Goal: Information Seeking & Learning: Find specific fact

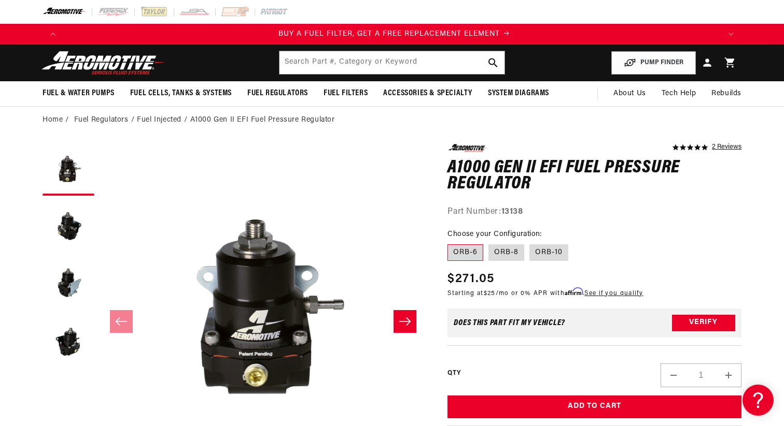
scroll to position [0, 657]
click at [67, 226] on button "Load image 2 in gallery view" at bounding box center [68, 227] width 52 height 52
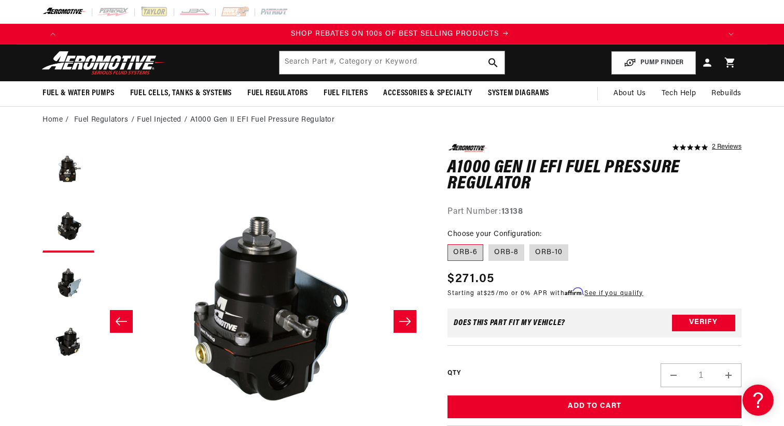
scroll to position [0, 1314]
click at [72, 231] on button "Load image 2 in gallery view" at bounding box center [68, 227] width 52 height 52
click at [66, 281] on button "Load image 3 in gallery view" at bounding box center [68, 284] width 52 height 52
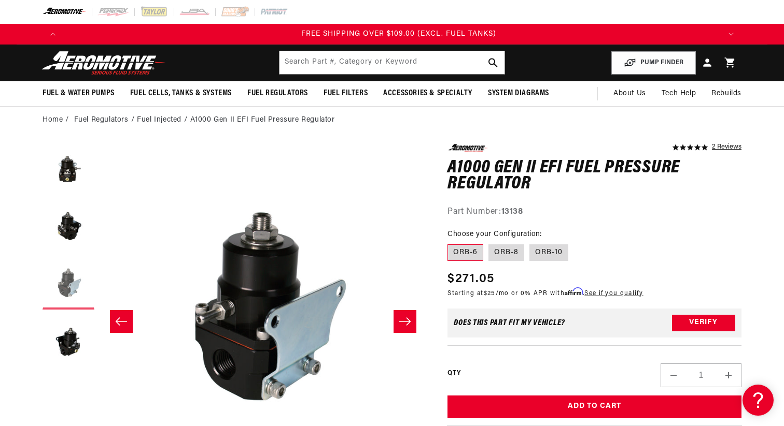
scroll to position [0, 1971]
click at [70, 341] on button "Load image 4 in gallery view" at bounding box center [68, 341] width 52 height 52
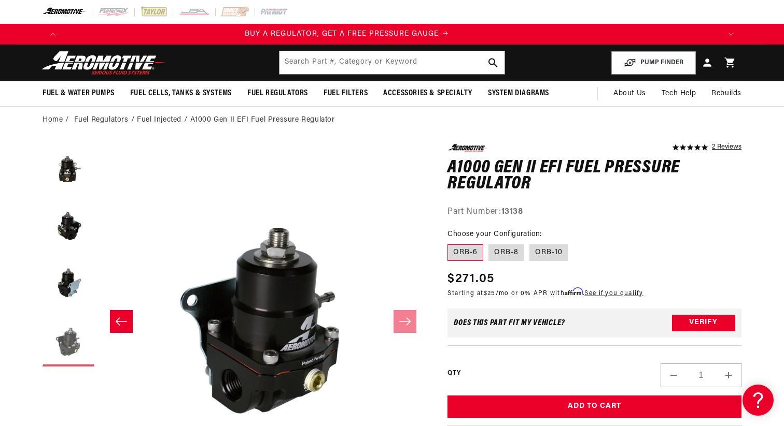
scroll to position [0, 0]
click at [65, 290] on button "Load image 3 in gallery view" at bounding box center [68, 284] width 52 height 52
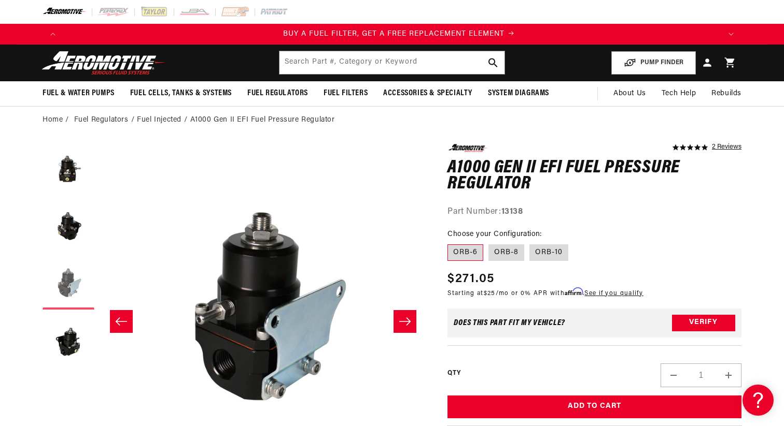
scroll to position [0, 657]
click at [70, 224] on button "Load image 2 in gallery view" at bounding box center [68, 227] width 52 height 52
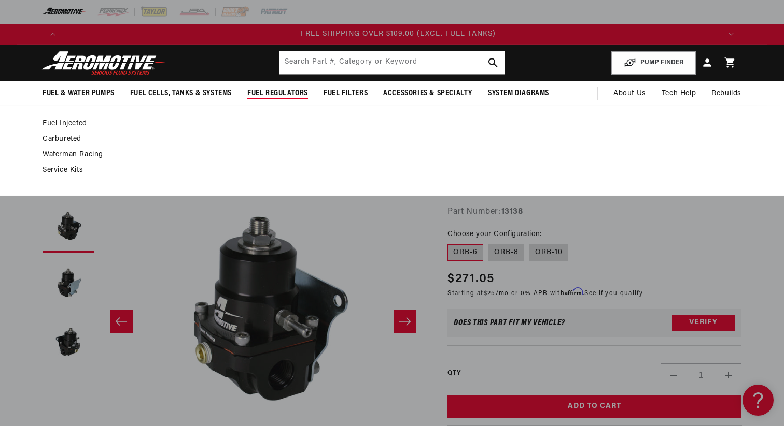
scroll to position [0, 1971]
click at [72, 124] on link "Fuel Injected" at bounding box center [386, 123] width 688 height 9
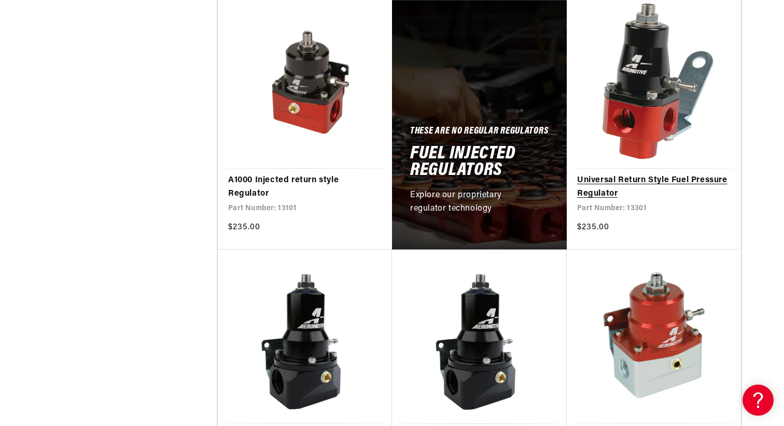
scroll to position [0, 1971]
click at [636, 174] on link "Universal Return Style Fuel Pressure Regulator" at bounding box center [653, 187] width 153 height 26
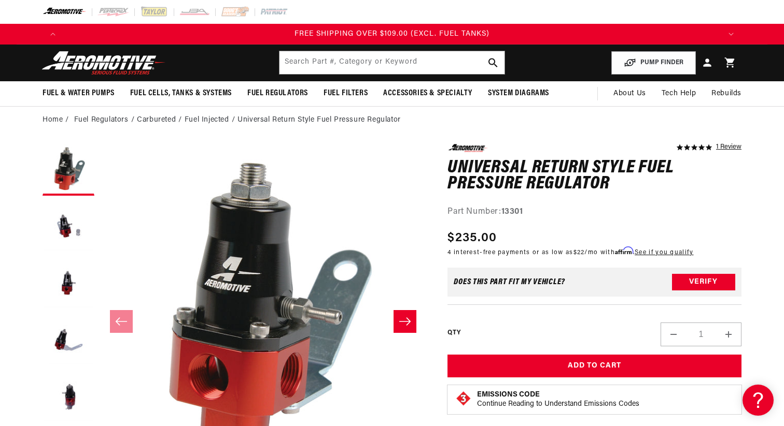
click at [512, 214] on strong "13301" at bounding box center [512, 212] width 22 height 8
copy strong "13301"
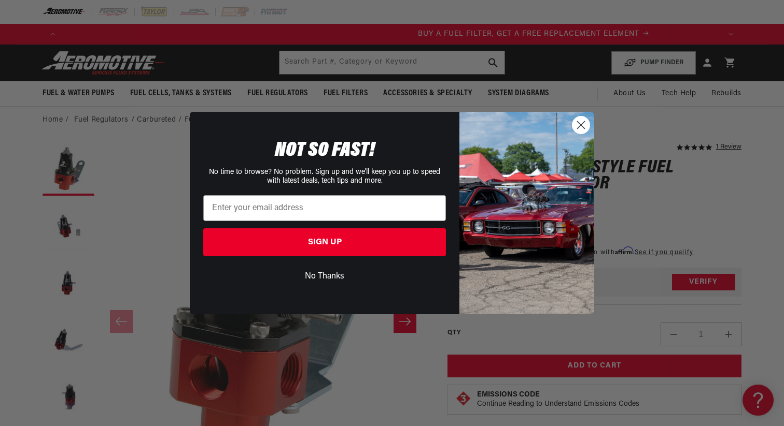
scroll to position [0, 648]
